Goal: Information Seeking & Learning: Check status

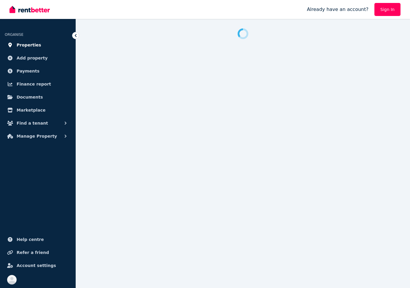
click at [32, 46] on span "Properties" at bounding box center [29, 44] width 25 height 7
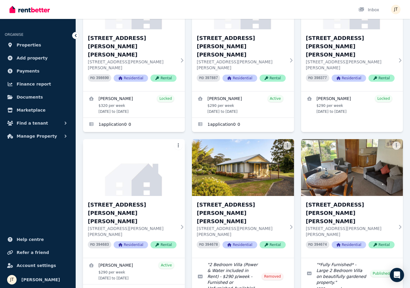
scroll to position [35, 0]
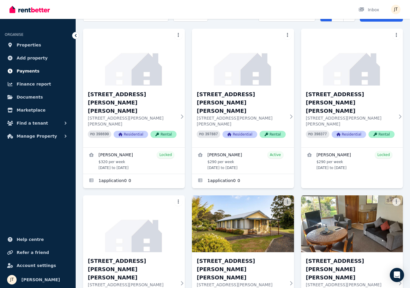
click at [32, 71] on span "Payments" at bounding box center [28, 71] width 23 height 7
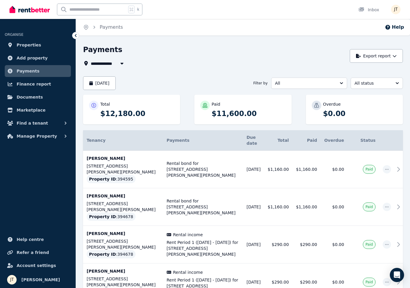
click at [317, 82] on span "All" at bounding box center [305, 83] width 60 height 6
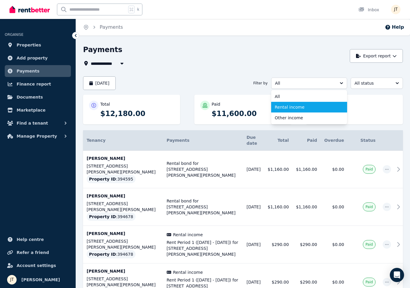
click at [310, 106] on span "Rental income" at bounding box center [305, 107] width 62 height 6
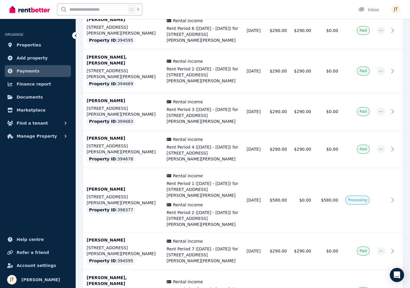
scroll to position [442, 0]
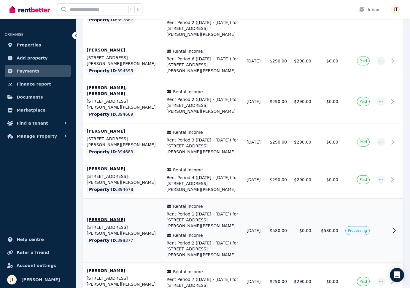
click at [276, 199] on td "$580.00" at bounding box center [278, 231] width 24 height 64
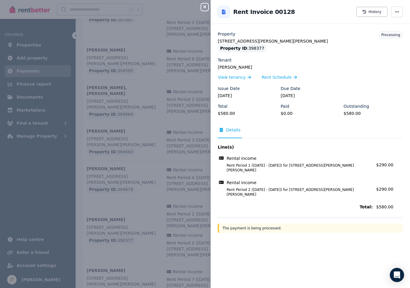
click at [204, 5] on icon "button" at bounding box center [204, 6] width 7 height 5
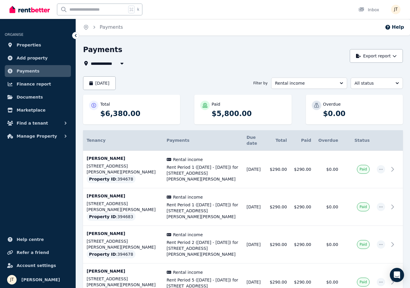
scroll to position [0, 0]
click at [112, 84] on button "[DATE]" at bounding box center [99, 83] width 33 height 14
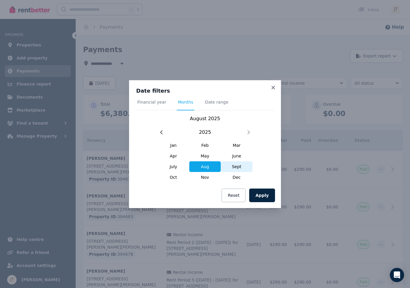
click at [230, 164] on span "Sept" at bounding box center [236, 167] width 32 height 11
click at [267, 198] on button "Apply" at bounding box center [262, 196] width 26 height 14
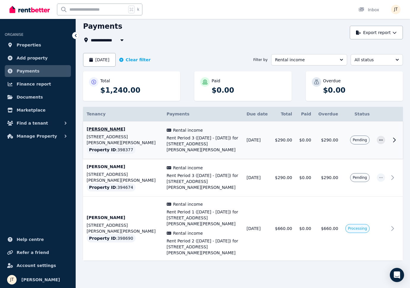
scroll to position [23, 0]
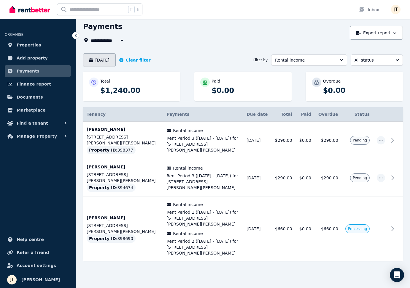
click at [116, 61] on button "[DATE]" at bounding box center [99, 60] width 33 height 14
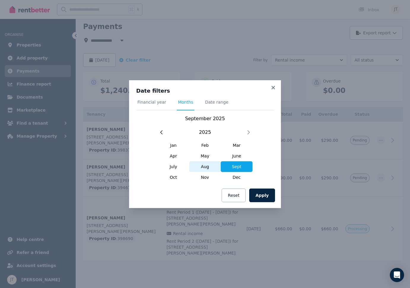
click at [209, 166] on span "Aug" at bounding box center [205, 167] width 32 height 11
click at [260, 194] on button "Apply" at bounding box center [262, 196] width 26 height 14
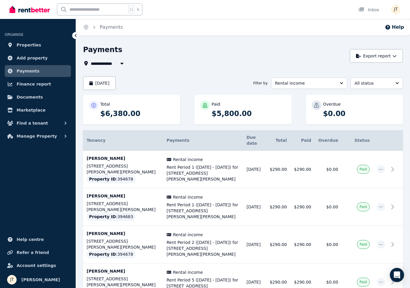
click at [169, 85] on div "[DATE] Filter by Rental income All status" at bounding box center [242, 83] width 319 height 14
click at [32, 46] on span "Properties" at bounding box center [29, 44] width 25 height 7
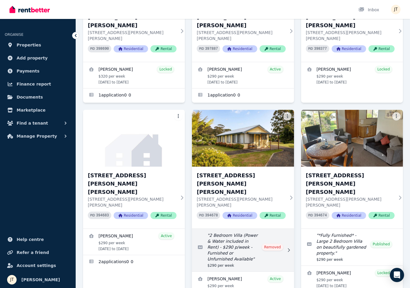
scroll to position [154, 0]
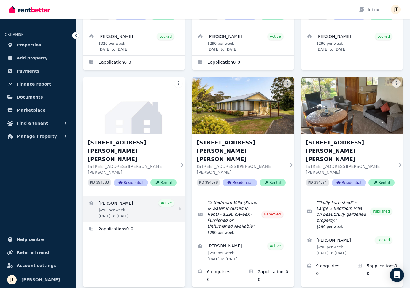
click at [130, 196] on link "View details for Dimity Williams" at bounding box center [134, 209] width 102 height 26
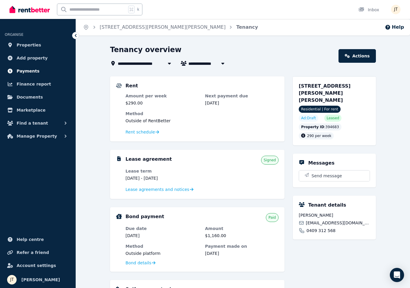
click at [30, 69] on span "Payments" at bounding box center [28, 71] width 23 height 7
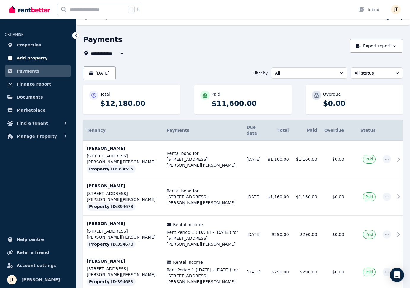
scroll to position [9, 0]
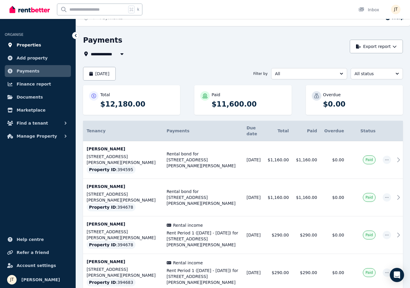
click at [32, 47] on span "Properties" at bounding box center [29, 44] width 25 height 7
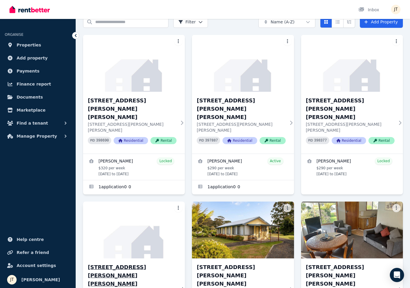
scroll to position [68, 0]
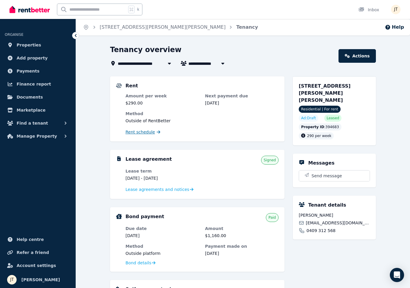
click at [141, 132] on span "Rent schedule" at bounding box center [139, 132] width 29 height 6
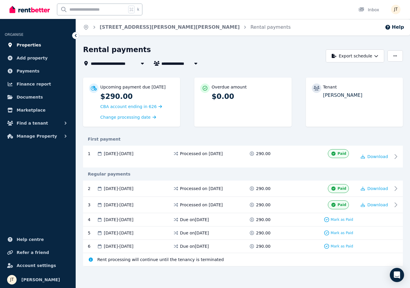
click at [36, 44] on span "Properties" at bounding box center [29, 44] width 25 height 7
